Goal: Task Accomplishment & Management: Complete application form

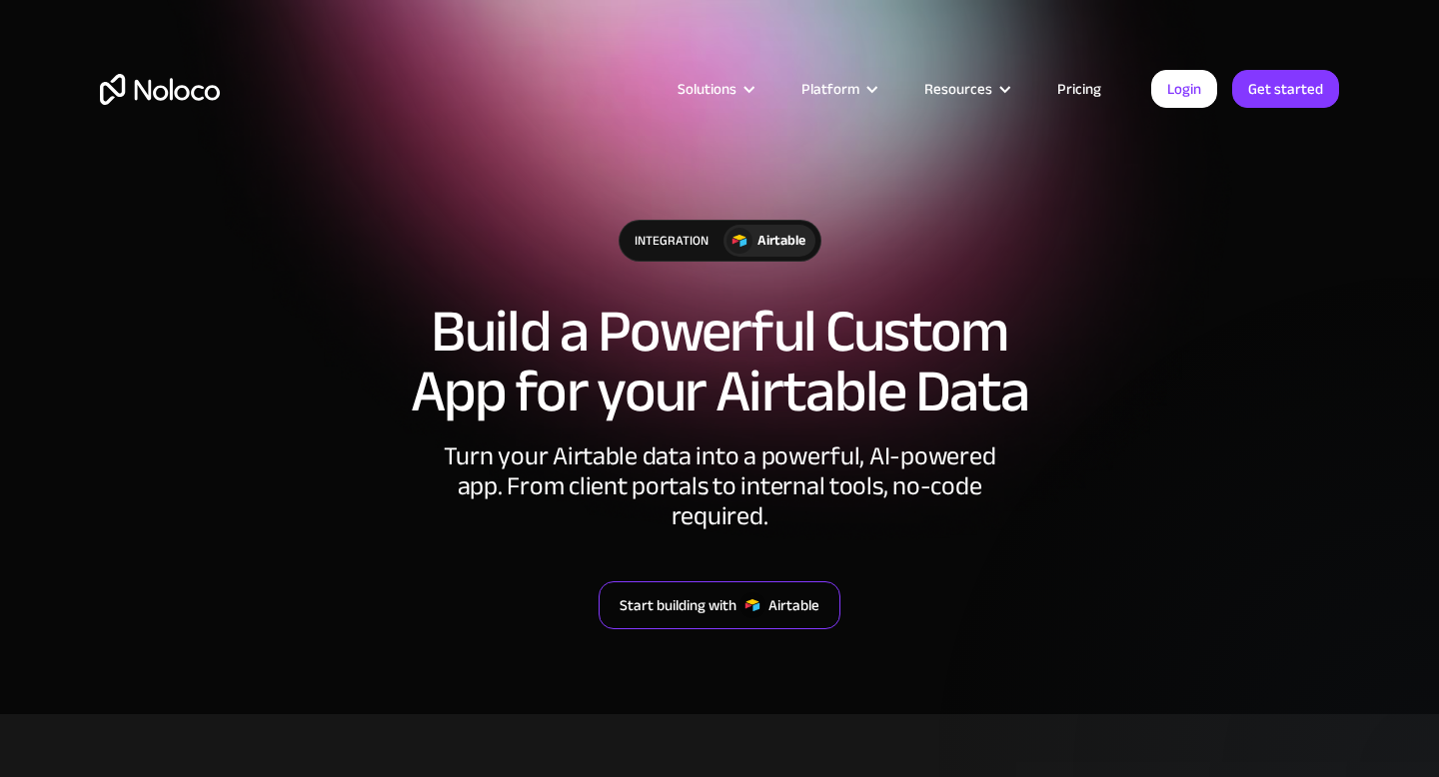
click at [704, 593] on div "Start building with" at bounding box center [678, 606] width 117 height 26
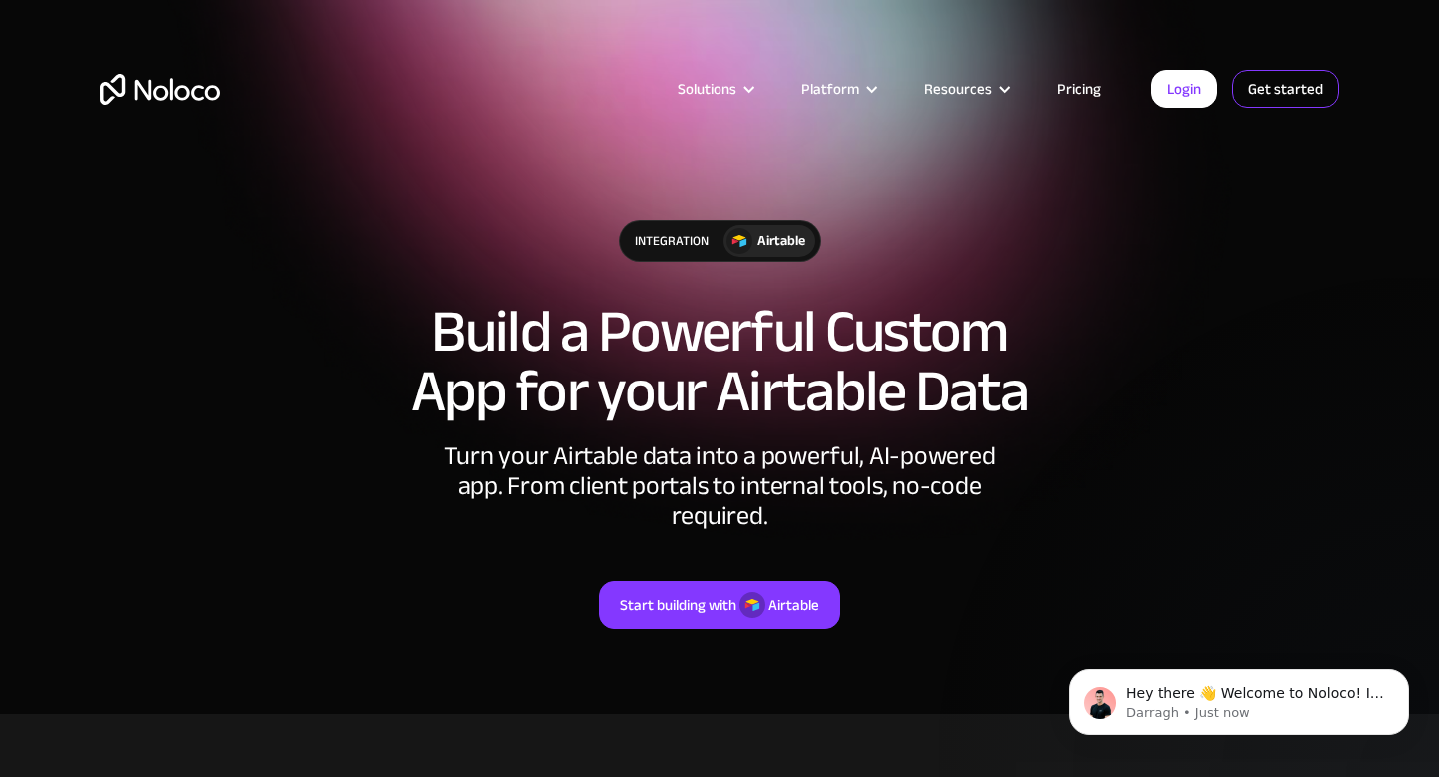
click at [0, 0] on link "Get started" at bounding box center [0, 0] width 0 height 0
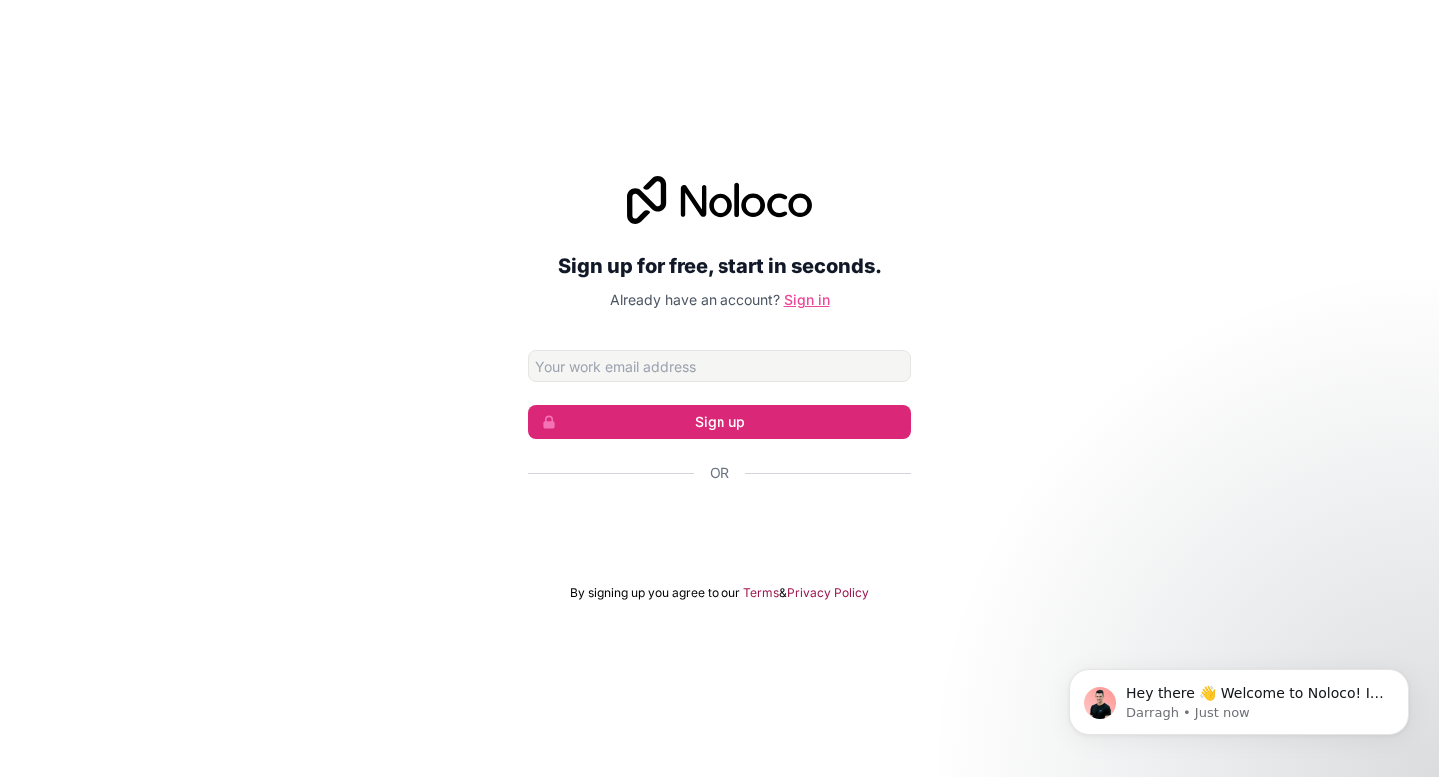
click at [821, 303] on link "Sign in" at bounding box center [807, 299] width 46 height 17
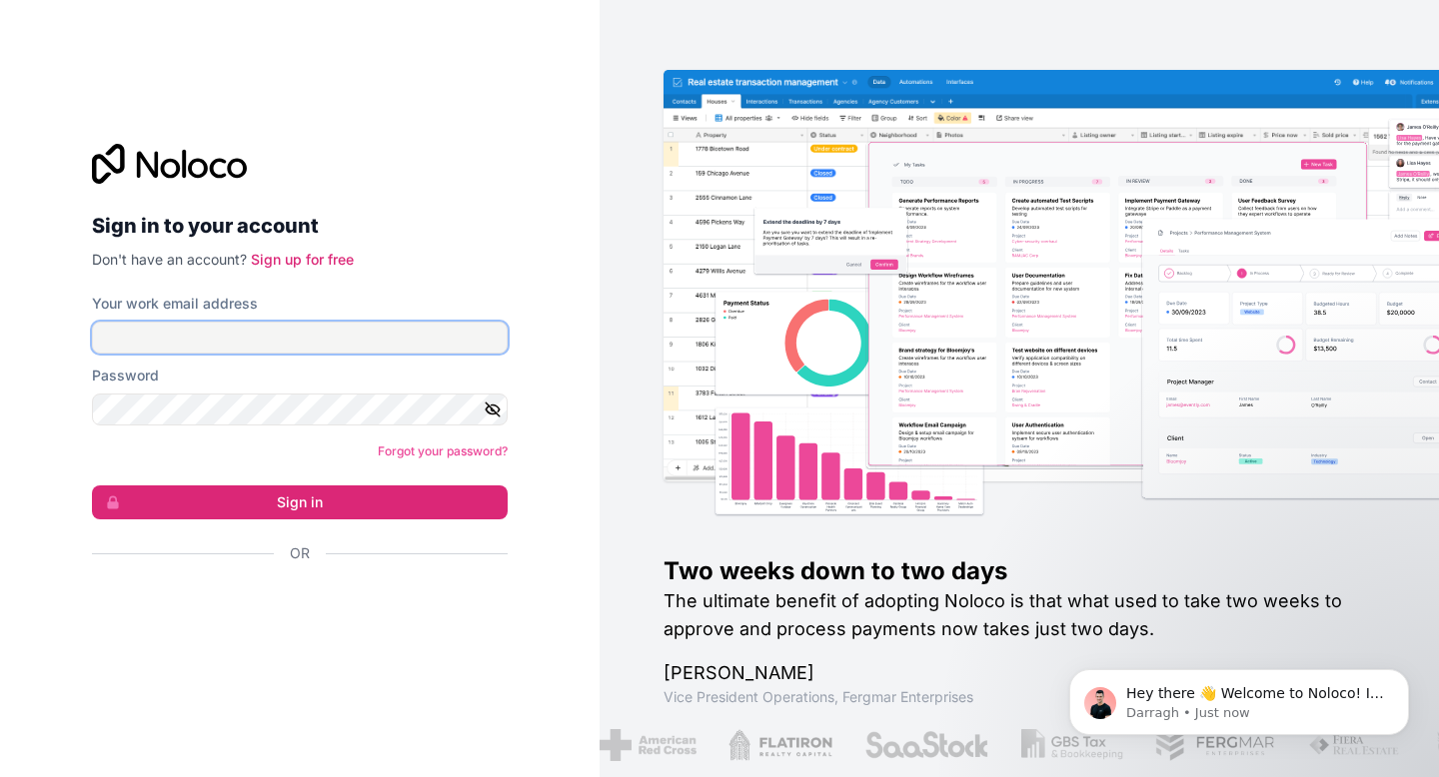
click at [435, 333] on input "Your work email address" at bounding box center [300, 338] width 416 height 32
